Goal: Check status: Check status

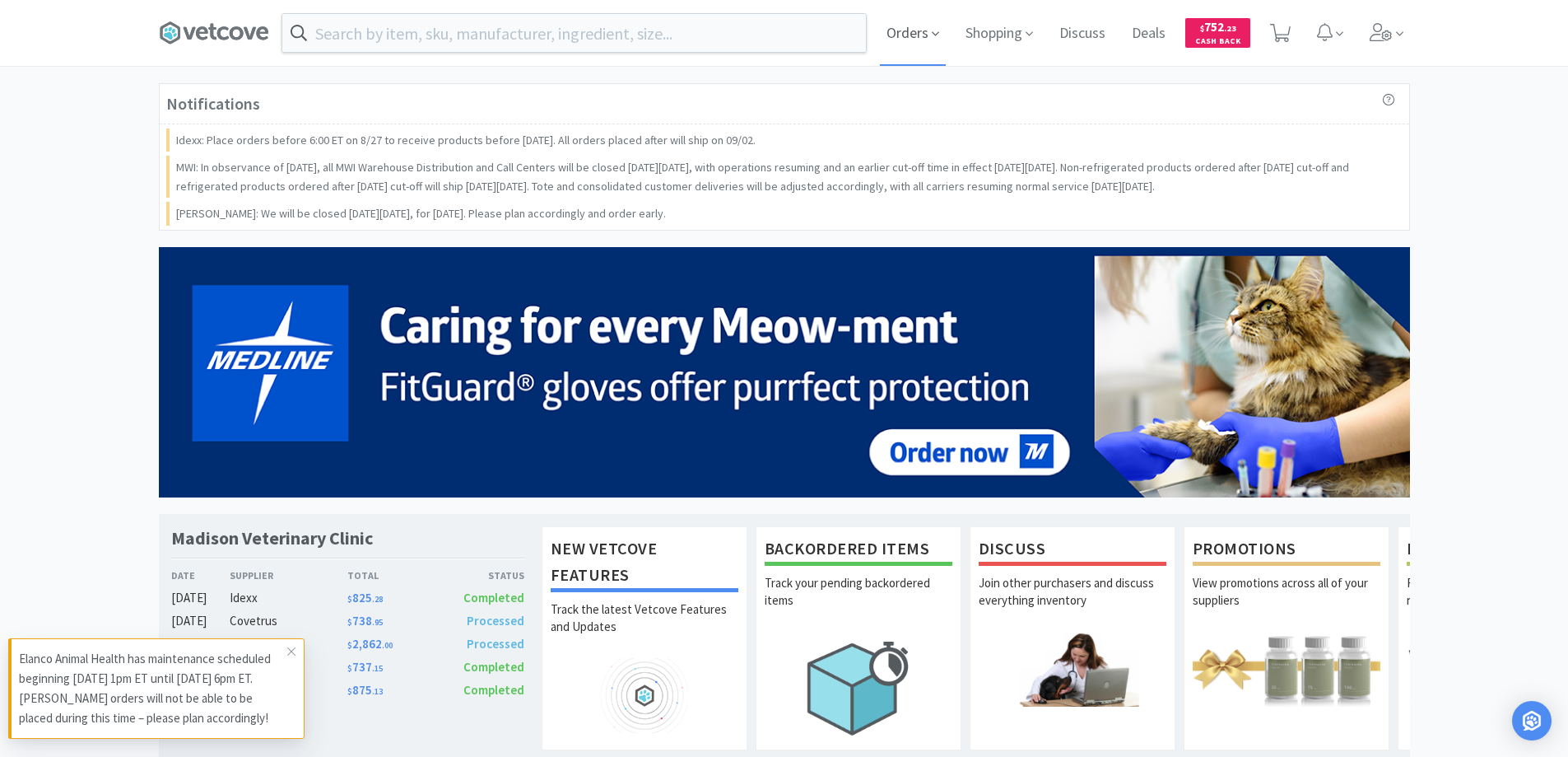
click at [904, 28] on span "Orders" at bounding box center [912, 32] width 66 height 66
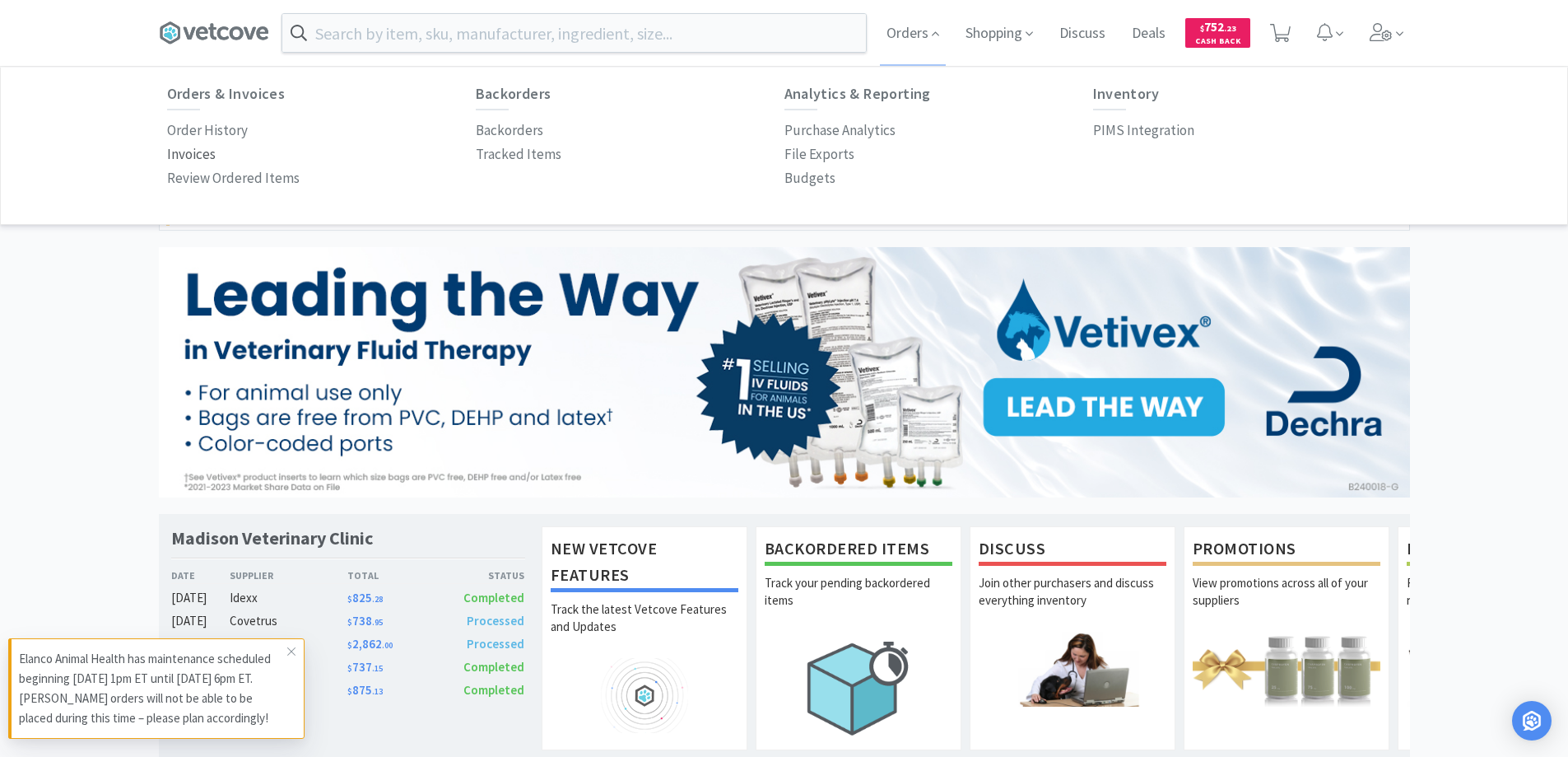
click at [201, 152] on p "Invoices" at bounding box center [191, 155] width 49 height 22
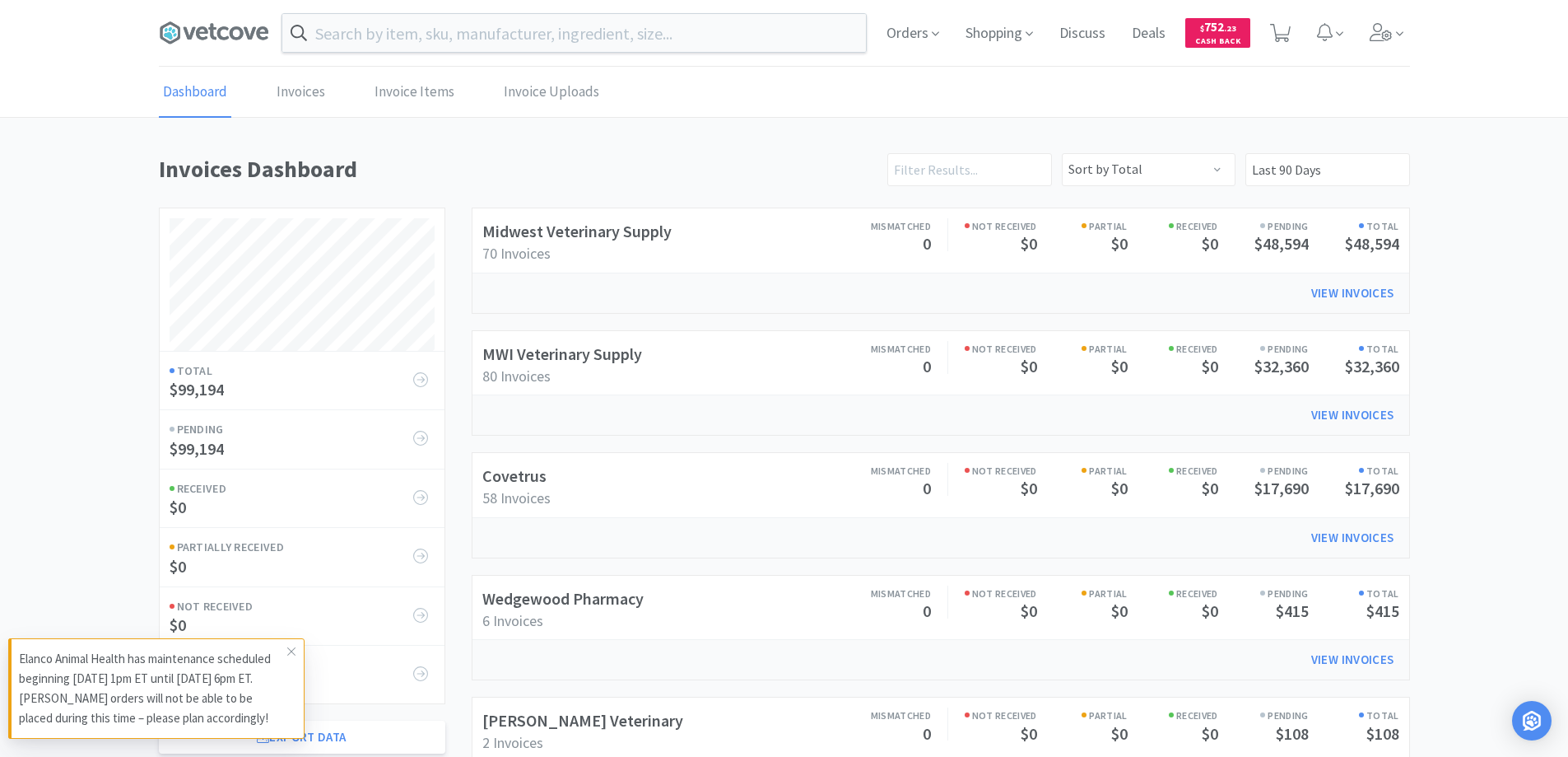
scroll to position [791, 1251]
click at [304, 91] on link "Invoices" at bounding box center [301, 92] width 57 height 50
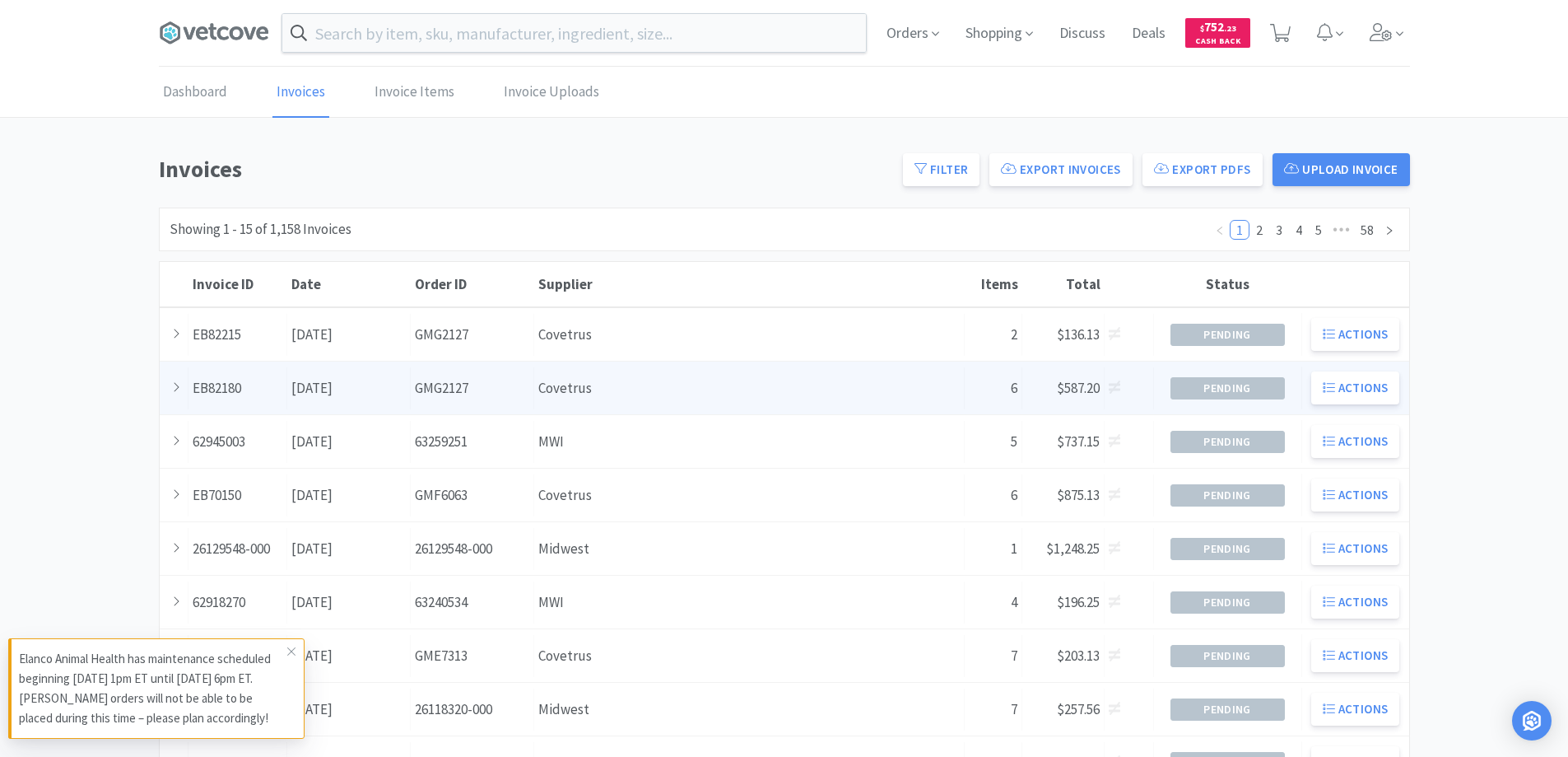
click at [535, 395] on div "Supplier Covetrus" at bounding box center [750, 388] width 430 height 42
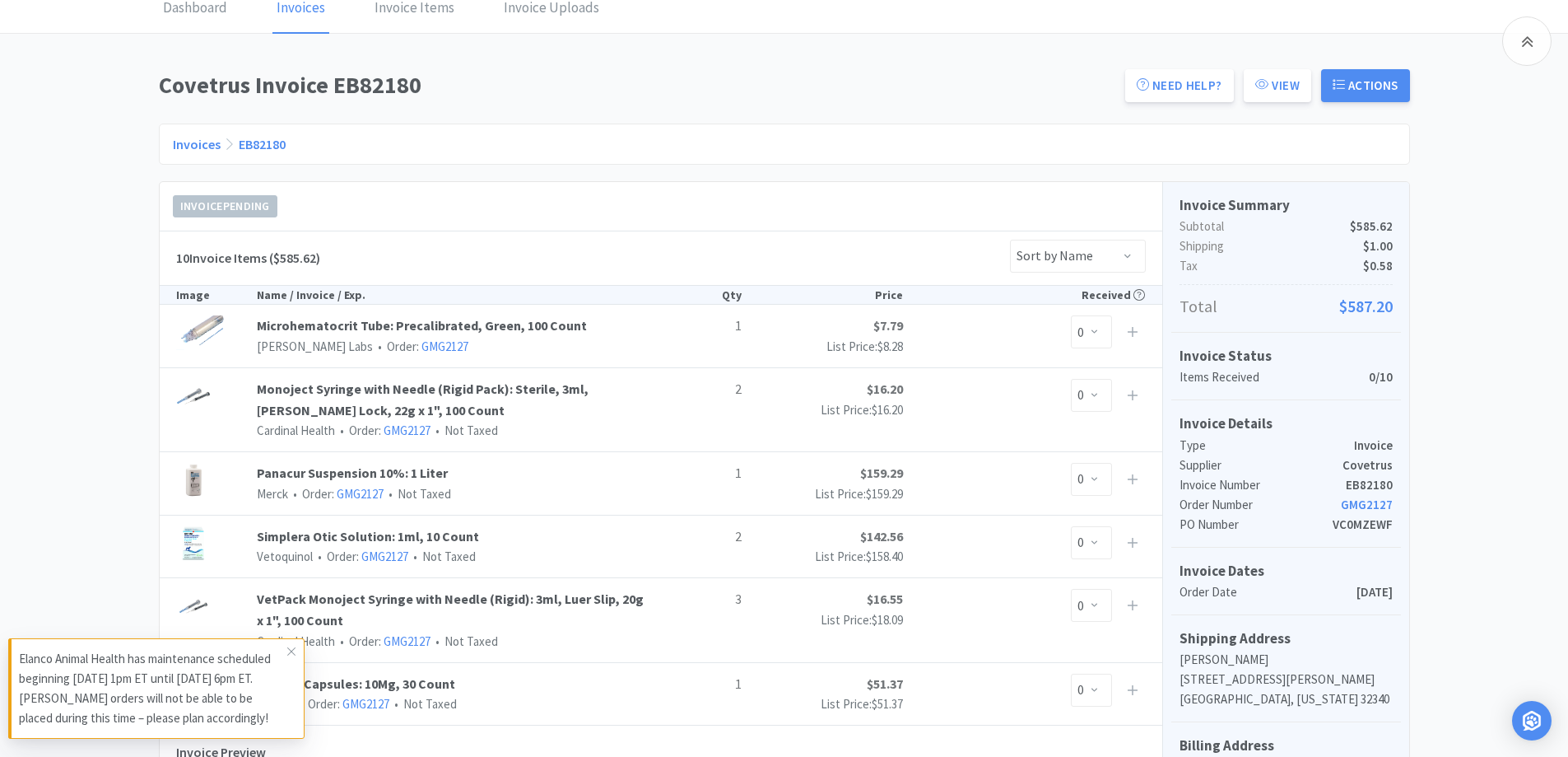
scroll to position [82, 0]
click at [188, 146] on link "Invoices" at bounding box center [196, 145] width 48 height 16
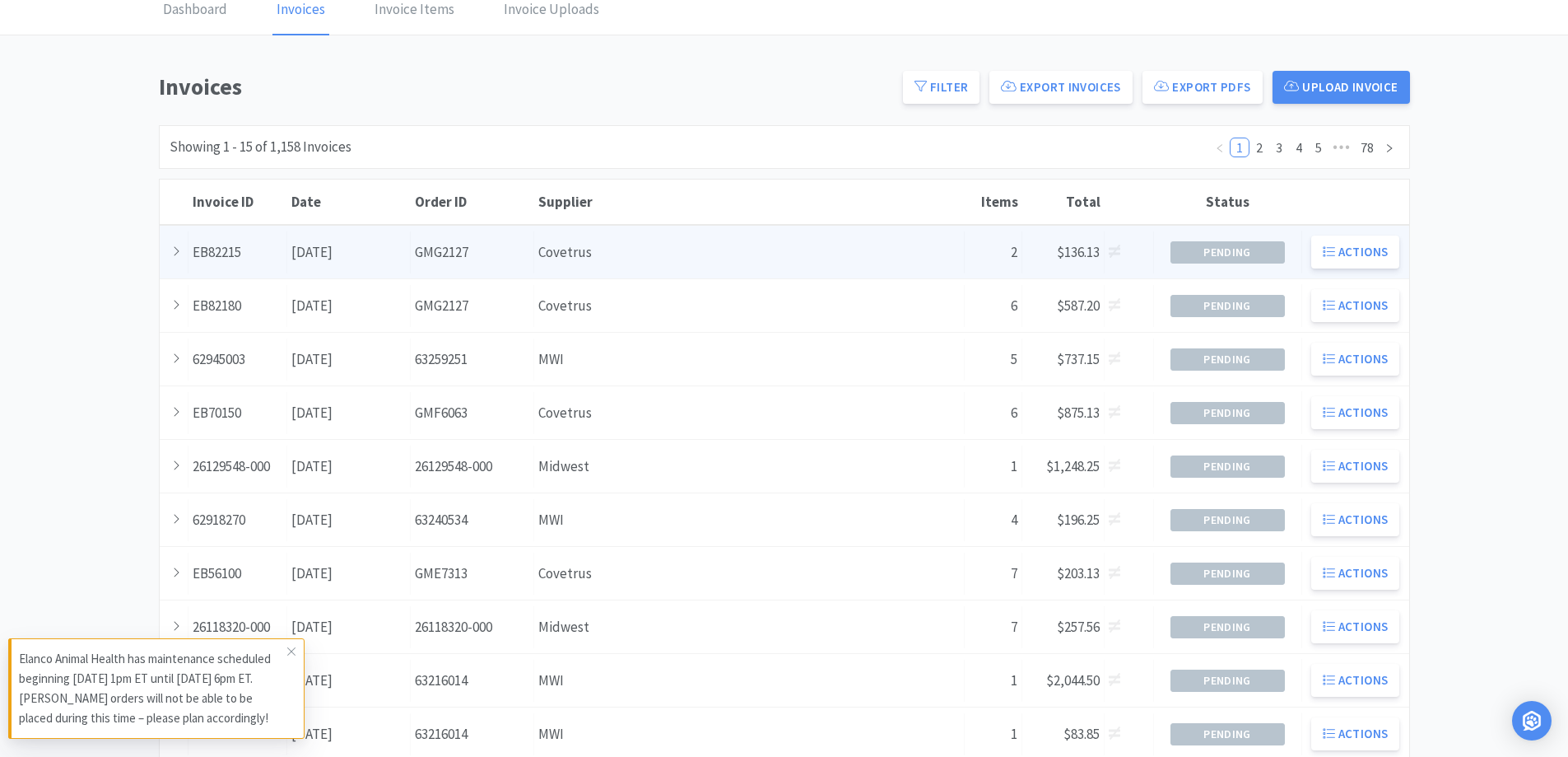
click at [529, 250] on div "Order ID GMG2127" at bounding box center [472, 252] width 124 height 42
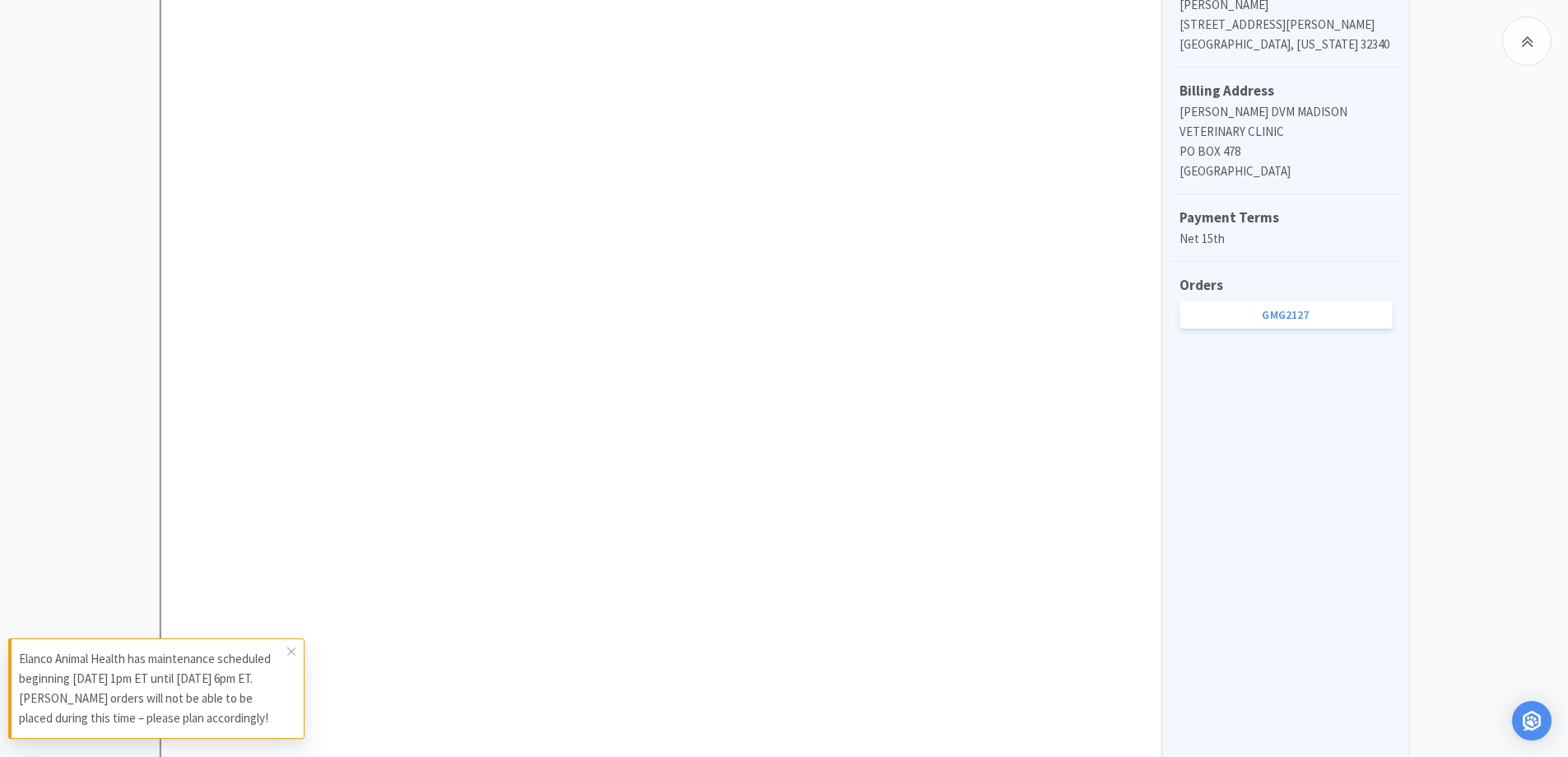
scroll to position [741, 0]
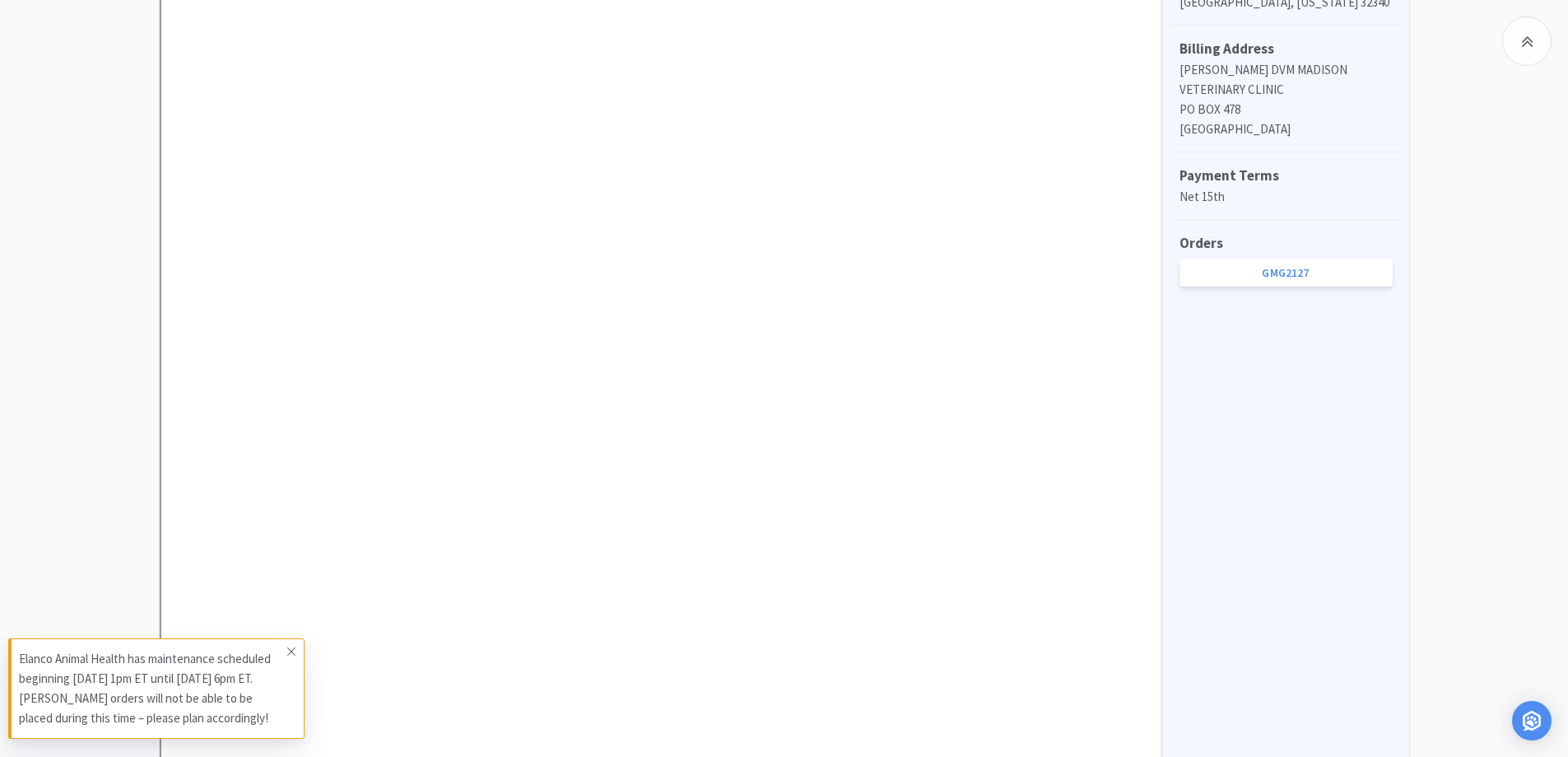
click at [290, 647] on icon at bounding box center [291, 651] width 10 height 13
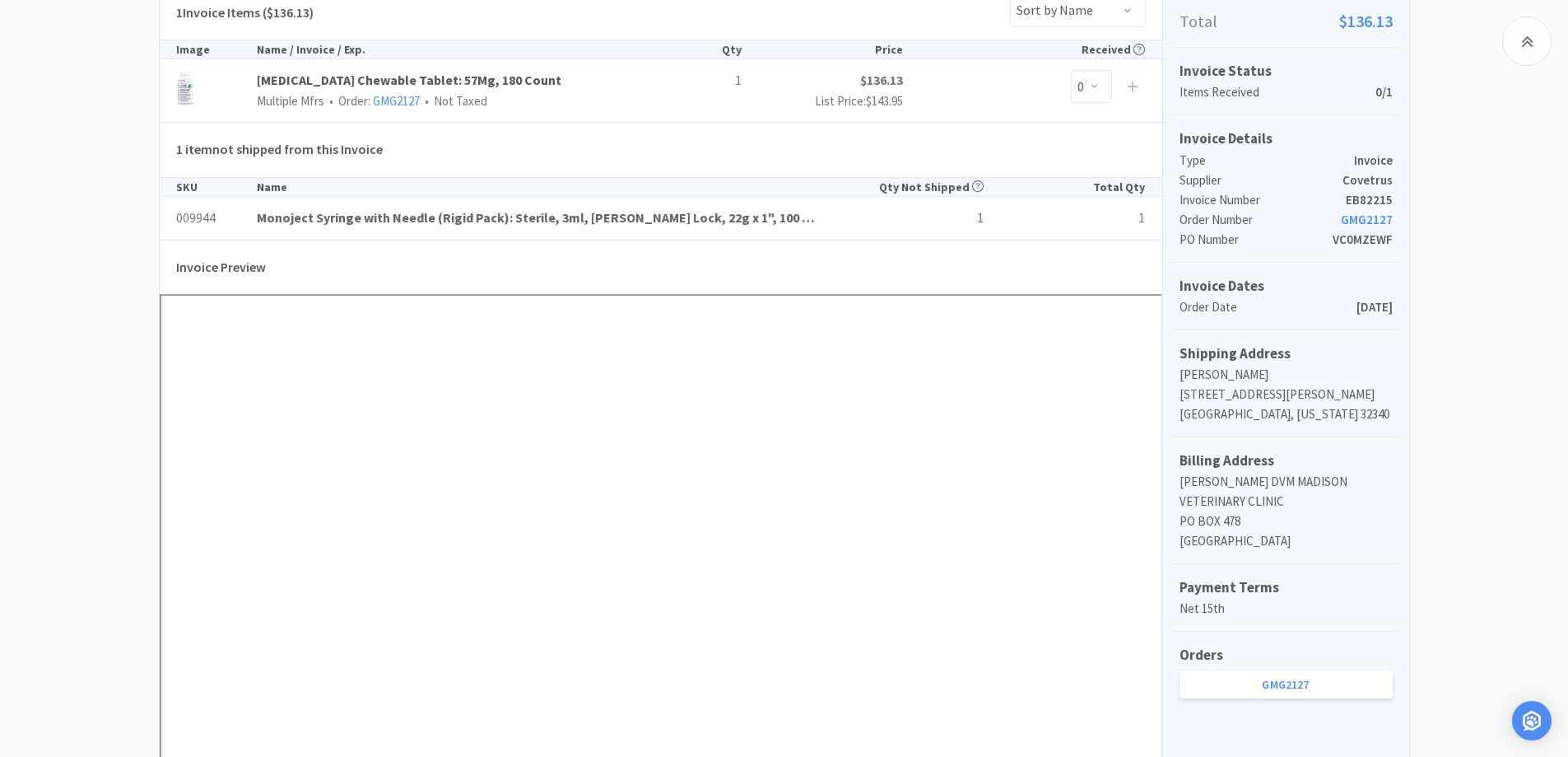
scroll to position [0, 0]
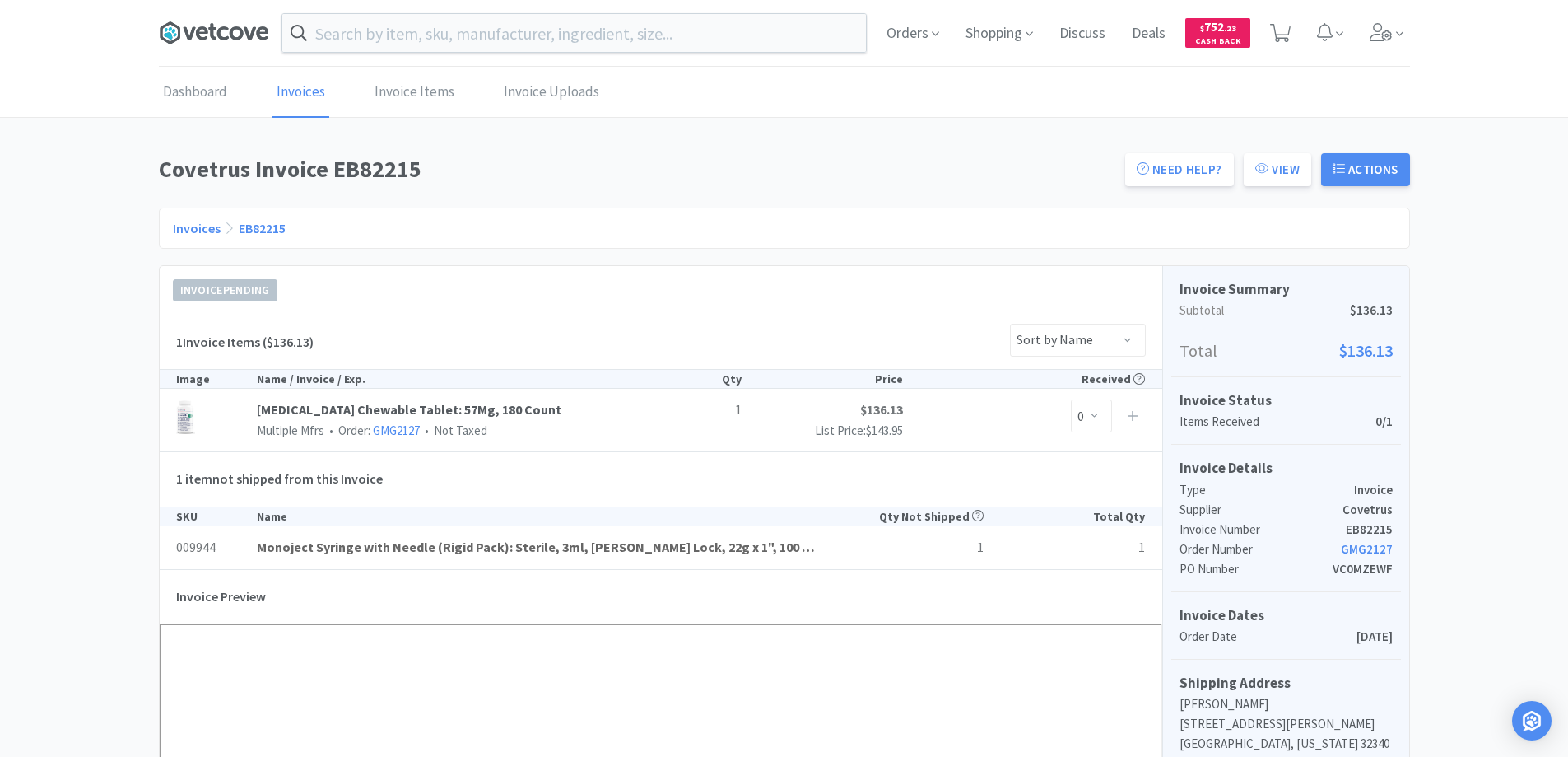
click at [219, 30] on icon at bounding box center [222, 32] width 11 height 13
